Goal: Task Accomplishment & Management: Manage account settings

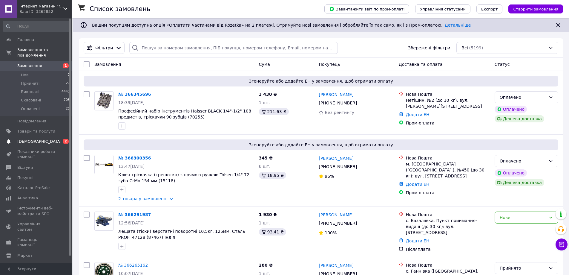
click at [28, 139] on span "[DEMOGRAPHIC_DATA]" at bounding box center [39, 141] width 44 height 5
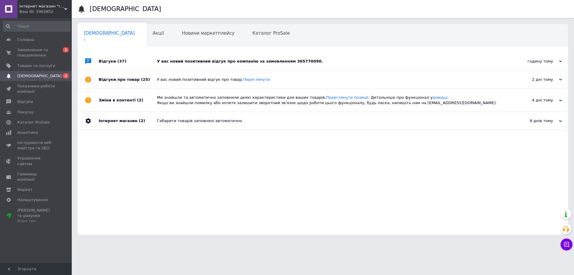
click at [359, 58] on div "У вас новий позитивний відгук про компанію за замовленням 365770090." at bounding box center [329, 61] width 345 height 18
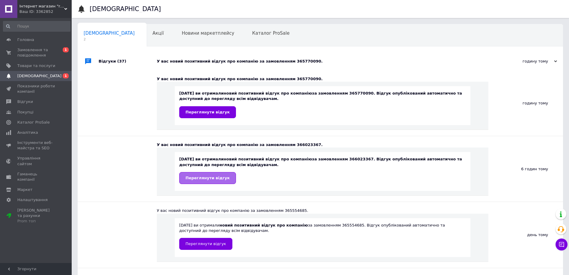
click at [203, 182] on link "Переглянути відгук" at bounding box center [207, 178] width 57 height 12
click at [200, 110] on span "Переглянути відгук" at bounding box center [208, 112] width 44 height 4
click at [153, 32] on span "Акції" at bounding box center [158, 32] width 11 height 5
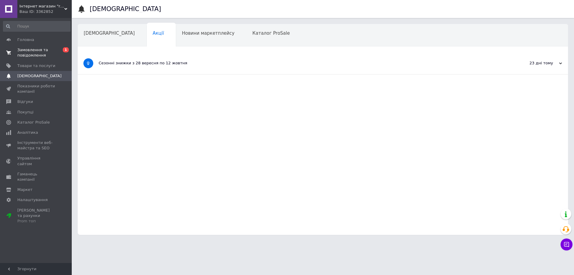
click at [30, 51] on span "Замовлення та повідомлення" at bounding box center [36, 52] width 38 height 11
